Goal: Task Accomplishment & Management: Complete application form

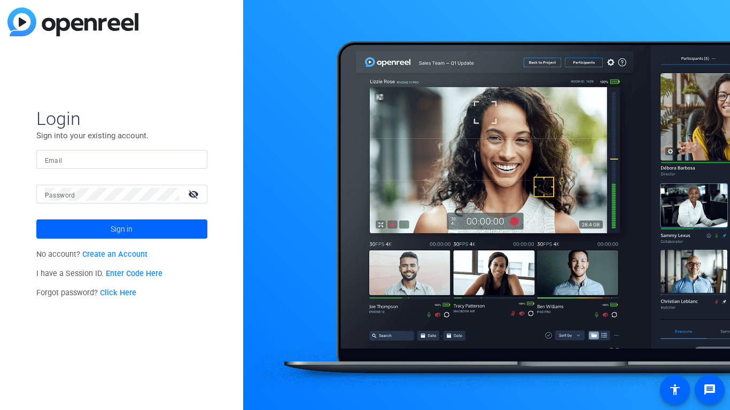
click at [154, 167] on div at bounding box center [122, 159] width 154 height 19
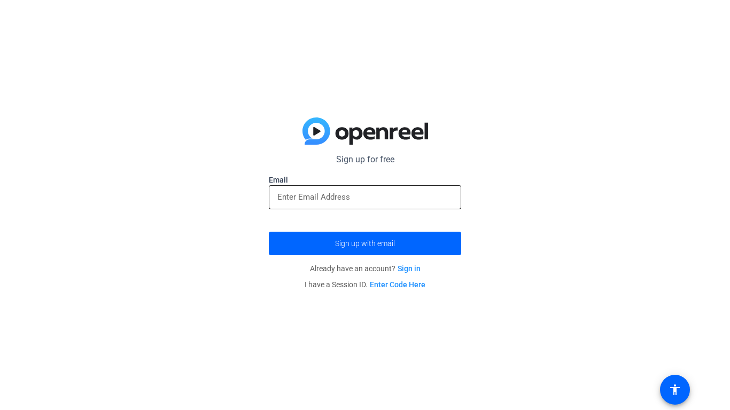
click at [401, 191] on input "email" at bounding box center [364, 197] width 175 height 13
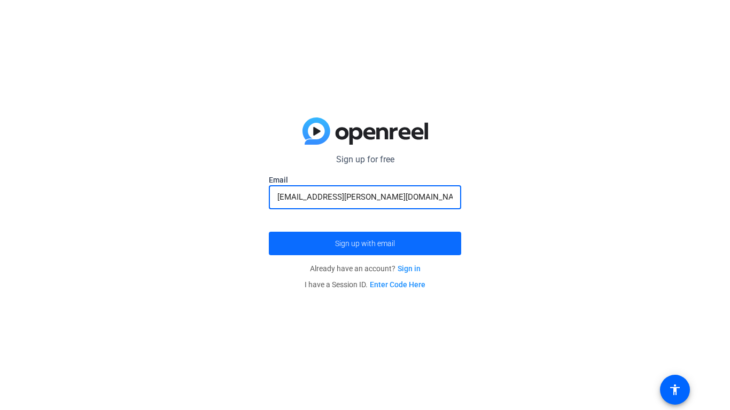
type input "[EMAIL_ADDRESS][PERSON_NAME][DOMAIN_NAME]"
click at [381, 244] on span "Sign up with email" at bounding box center [365, 244] width 60 height 0
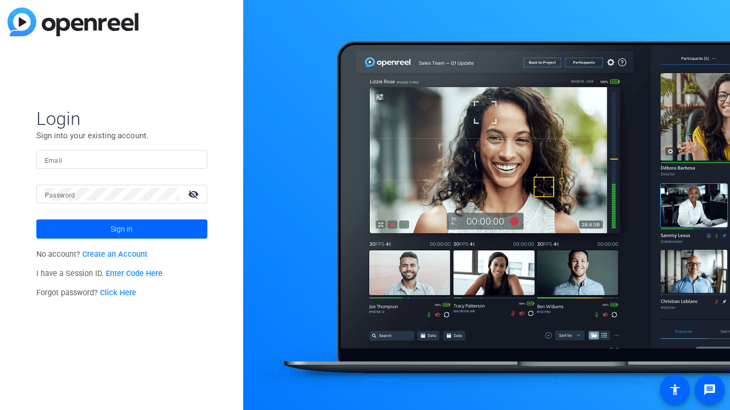
click at [107, 160] on input "Email" at bounding box center [122, 159] width 154 height 13
type input "k"
type input "gage.keela@gmail.com"
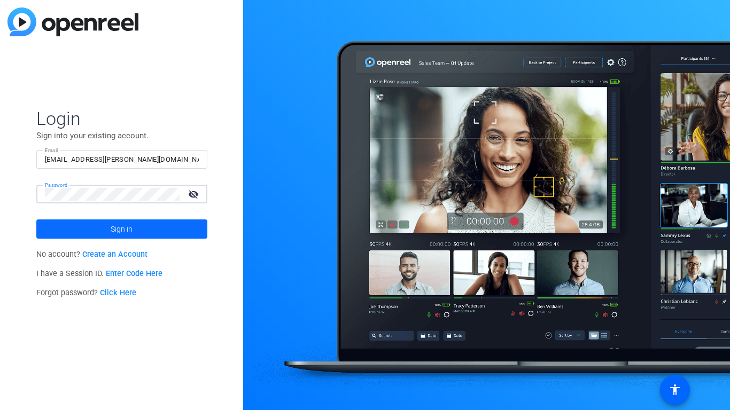
click at [105, 231] on span at bounding box center [121, 229] width 171 height 26
